Goal: Information Seeking & Learning: Understand process/instructions

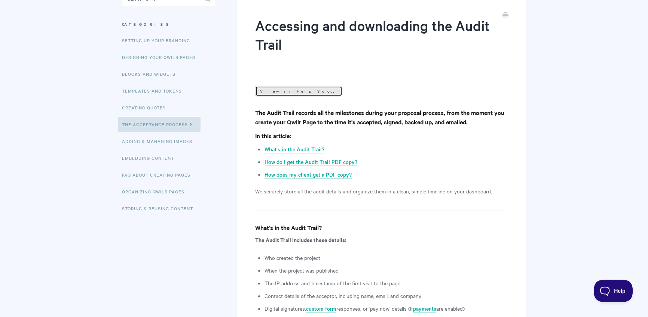
click at [277, 92] on link "View in Help Scout" at bounding box center [298, 91] width 87 height 10
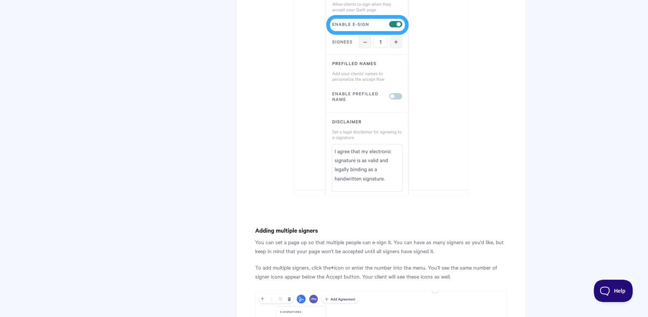
scroll to position [737, 0]
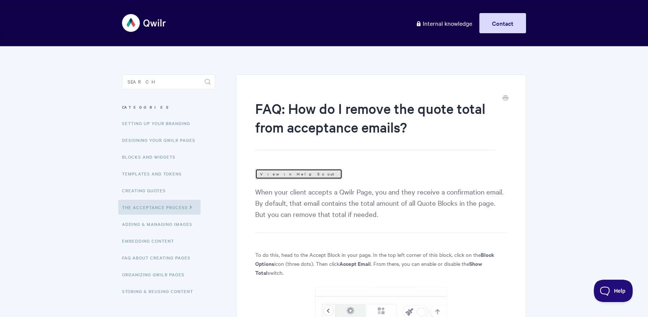
click at [277, 170] on link "View in Help Scout" at bounding box center [298, 174] width 87 height 10
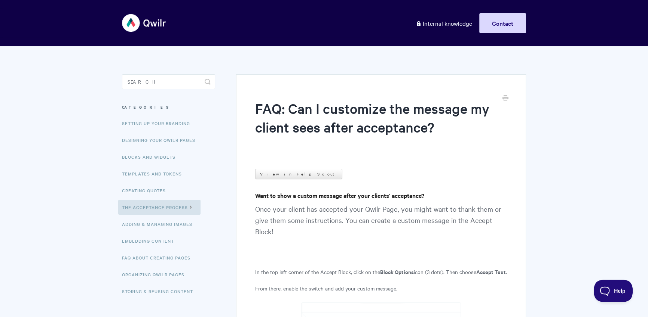
click at [274, 171] on link "View in Help Scout" at bounding box center [298, 174] width 87 height 10
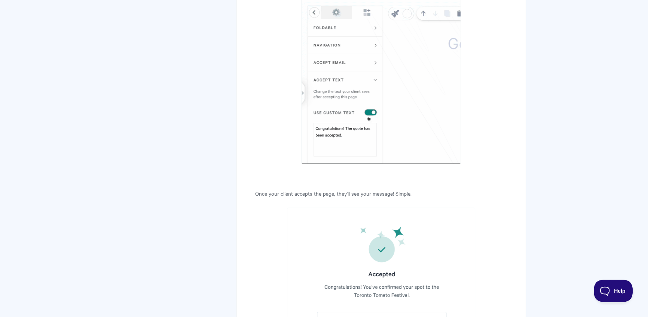
scroll to position [392, 0]
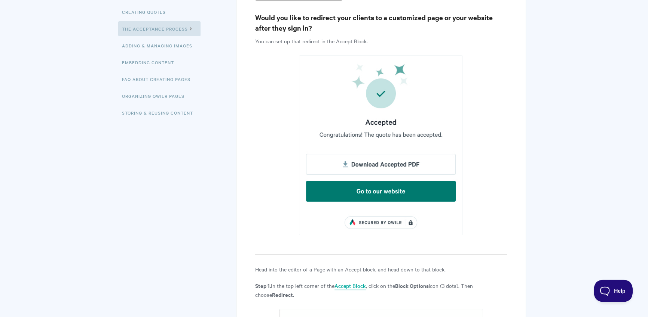
scroll to position [115, 0]
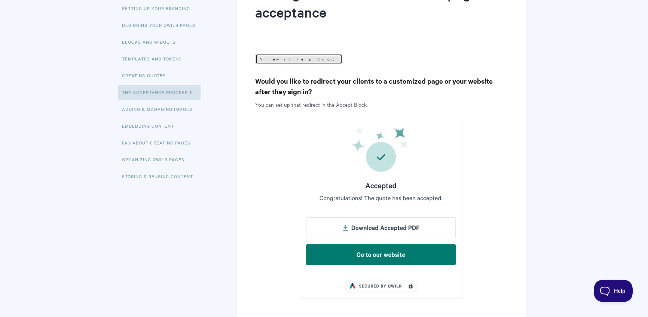
click at [268, 62] on link "View in Help Scout" at bounding box center [298, 59] width 87 height 10
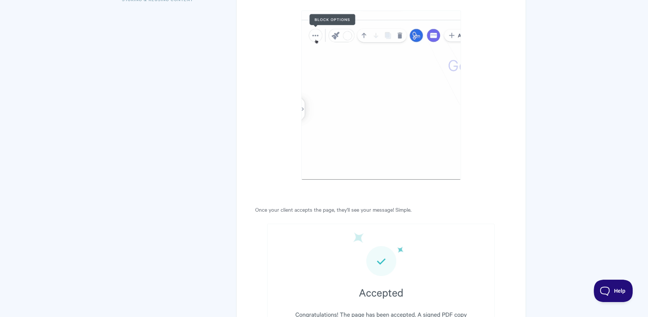
scroll to position [141, 0]
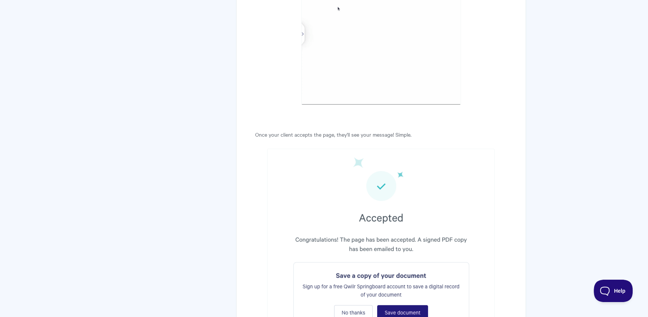
scroll to position [543, 0]
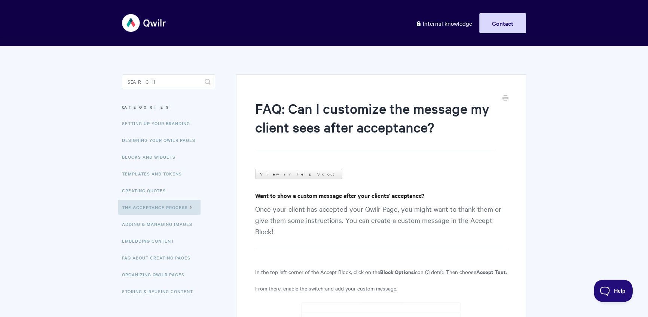
scroll to position [117, 0]
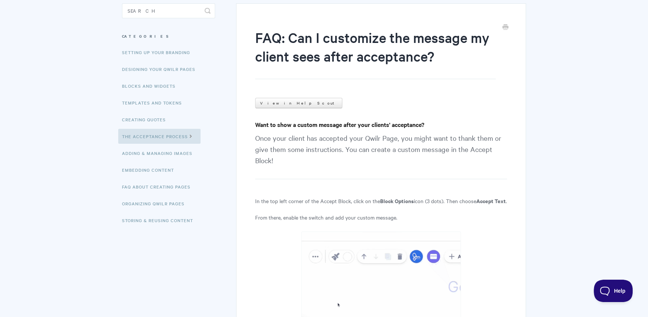
scroll to position [102, 0]
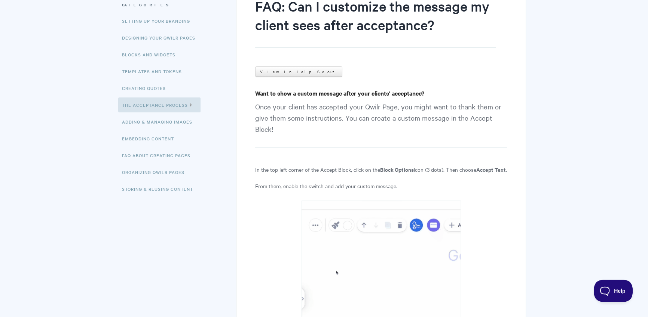
scroll to position [102, 0]
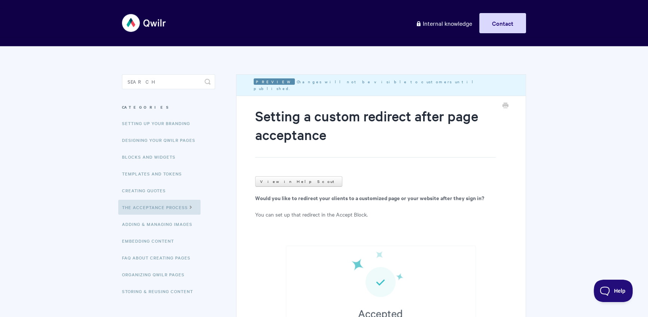
scroll to position [183, 0]
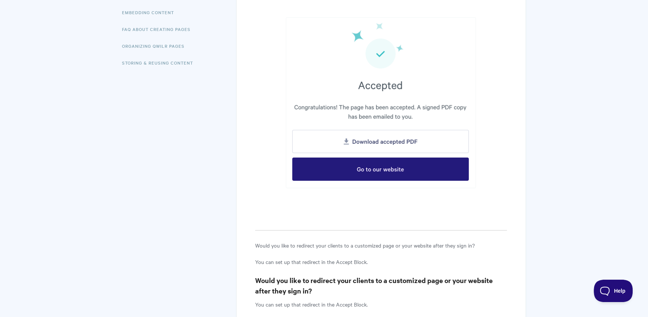
scroll to position [311, 0]
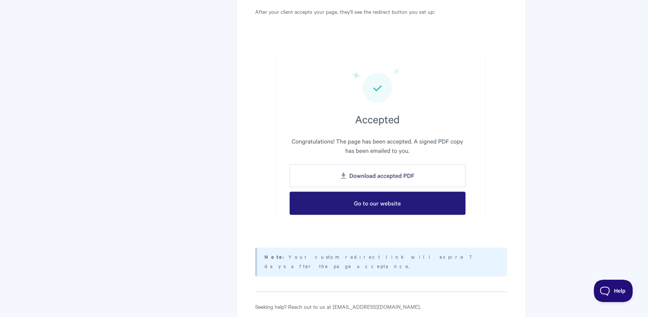
scroll to position [1057, 0]
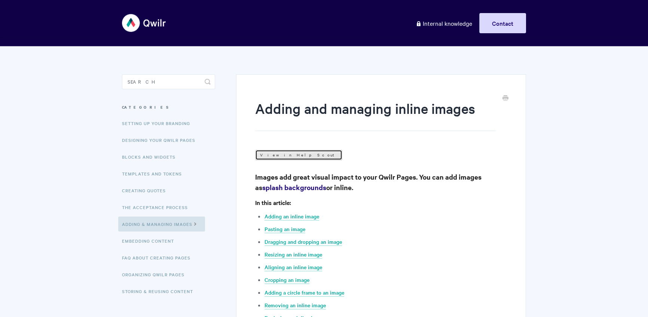
click at [280, 153] on link "View in Help Scout" at bounding box center [298, 155] width 87 height 10
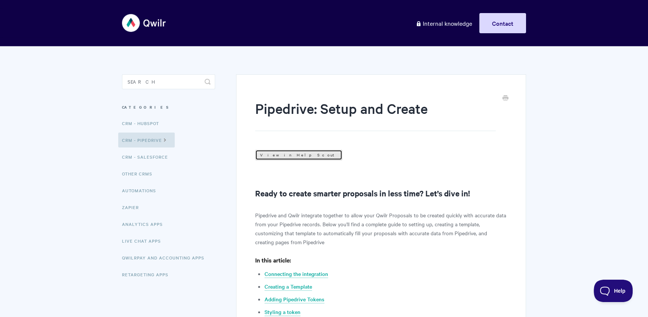
click at [293, 159] on link "View in Help Scout" at bounding box center [298, 155] width 87 height 10
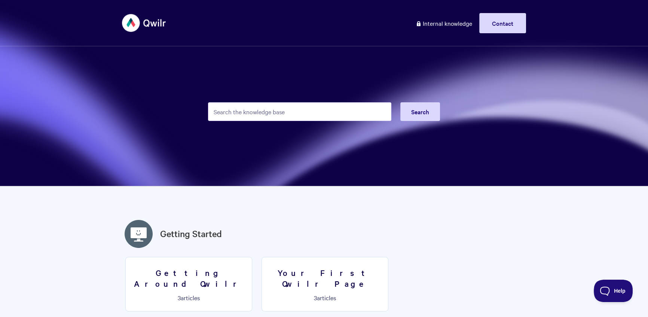
click at [248, 111] on input "Search the knowledge base" at bounding box center [299, 111] width 183 height 19
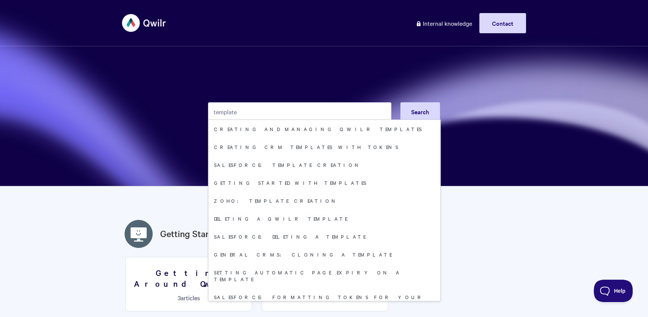
type input "template"
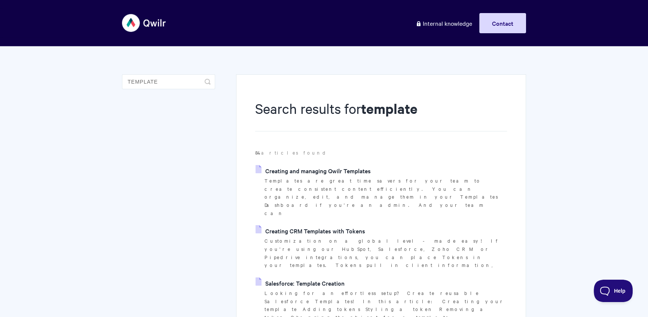
click at [314, 173] on link "Creating and managing Qwilr Templates" at bounding box center [312, 170] width 115 height 11
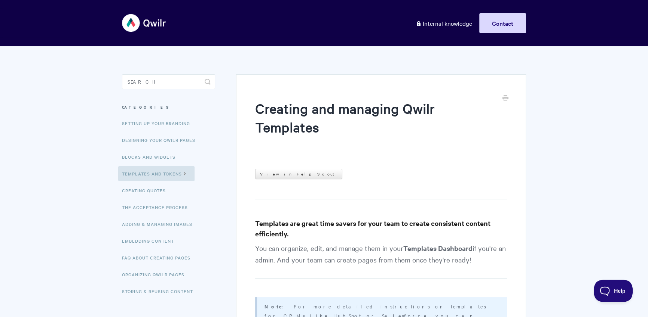
scroll to position [175, 0]
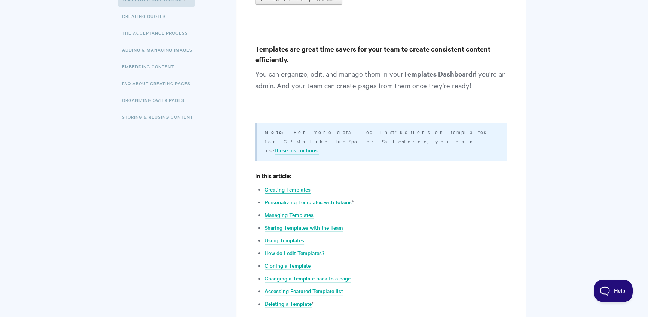
click at [289, 186] on link "Creating Templates" at bounding box center [287, 190] width 46 height 8
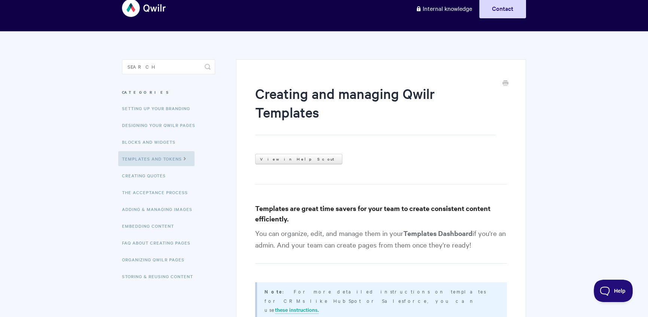
scroll to position [209, 0]
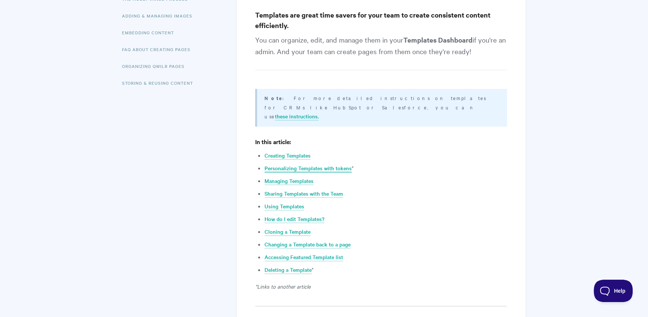
click at [349, 165] on link "Personalizing Templates with tokens" at bounding box center [307, 169] width 87 height 8
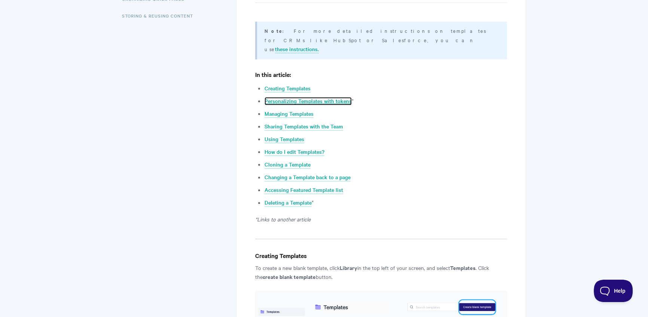
scroll to position [0, 0]
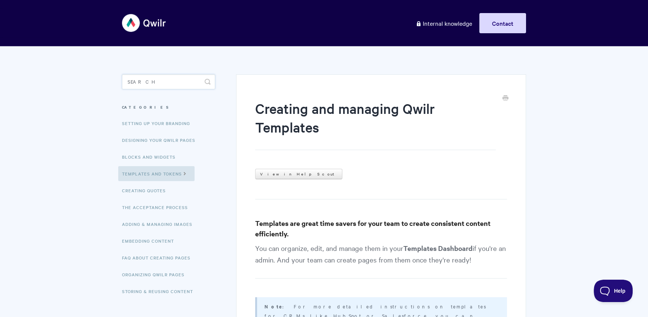
click at [178, 84] on input "Search" at bounding box center [168, 81] width 93 height 15
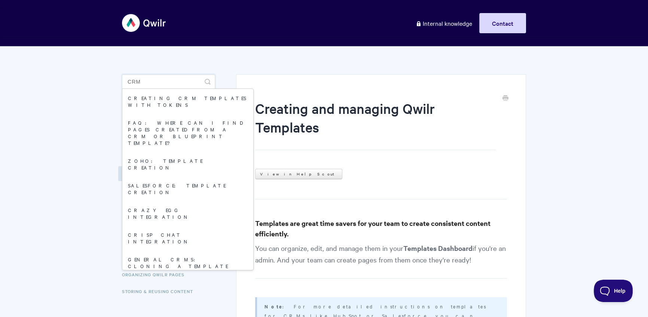
type input "crm"
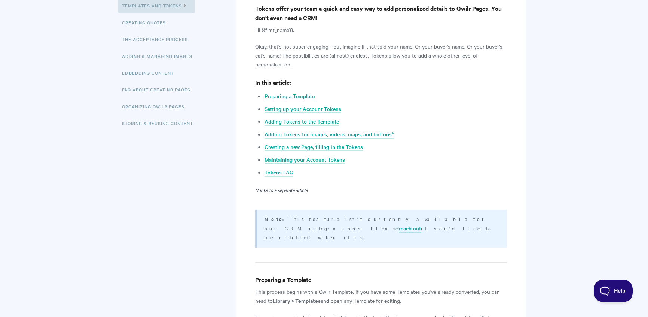
scroll to position [522, 0]
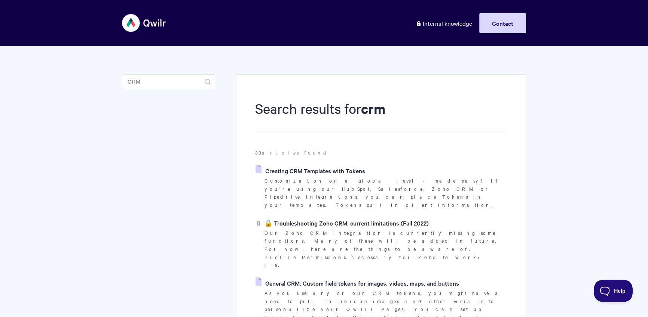
click at [312, 167] on link "Creating CRM Templates with Tokens" at bounding box center [310, 170] width 110 height 11
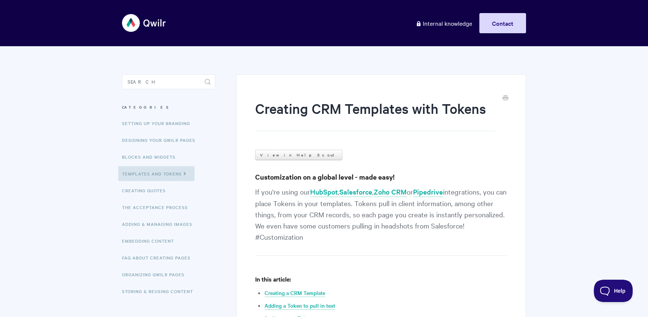
scroll to position [113, 0]
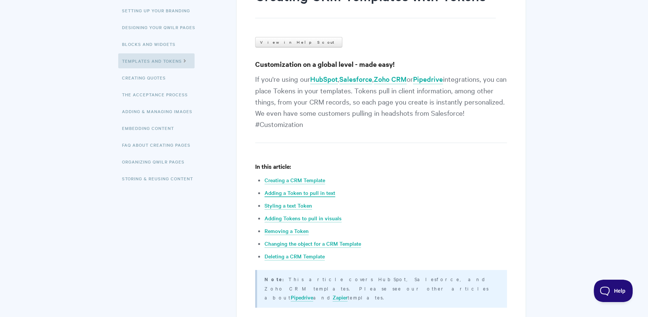
click at [317, 195] on link "Adding a Token to pull in text" at bounding box center [299, 193] width 71 height 8
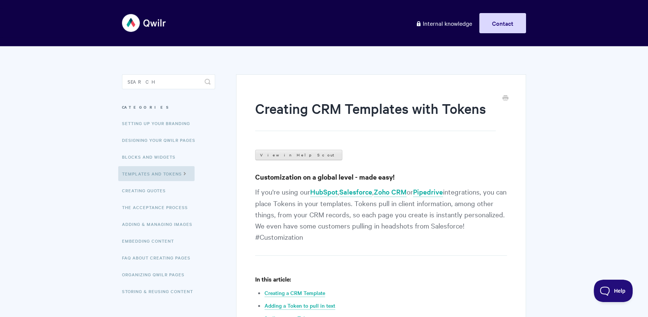
click at [279, 153] on link "View in Help Scout" at bounding box center [298, 155] width 87 height 10
